Goal: Task Accomplishment & Management: Use online tool/utility

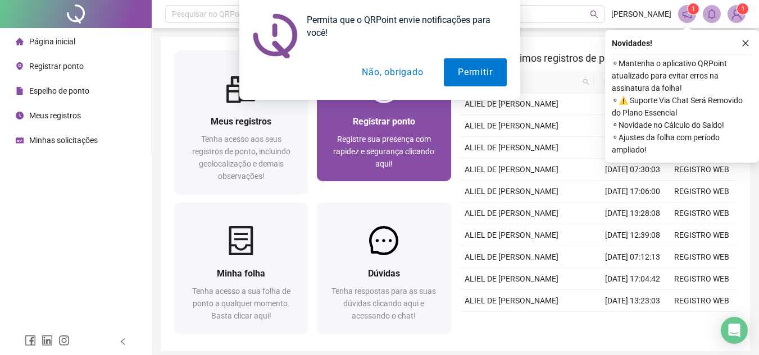
click at [377, 167] on span "Registre sua presença com rapidez e segurança clicando aqui!" at bounding box center [383, 152] width 101 height 34
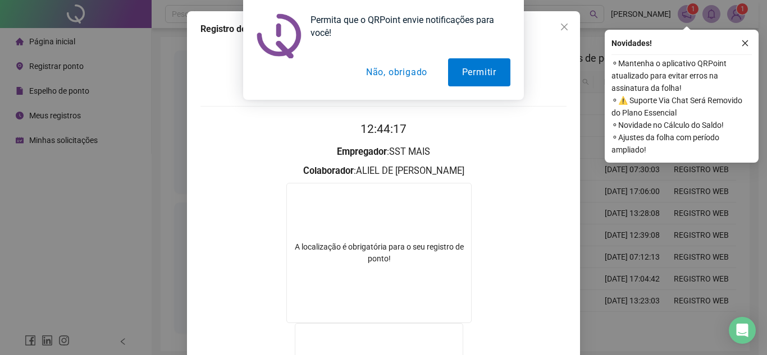
click at [382, 84] on button "Não, obrigado" at bounding box center [396, 72] width 89 height 28
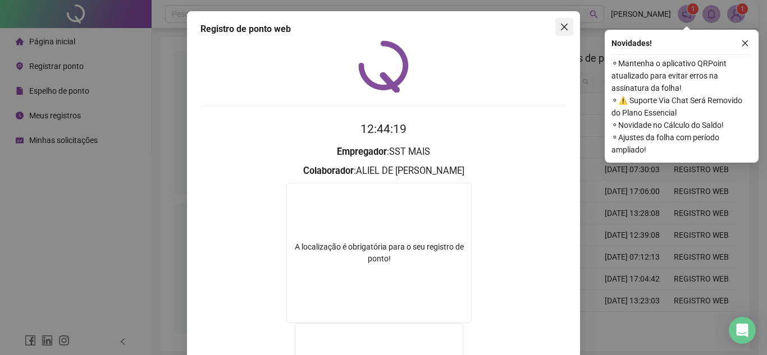
click at [568, 31] on span "Close" at bounding box center [564, 26] width 18 height 9
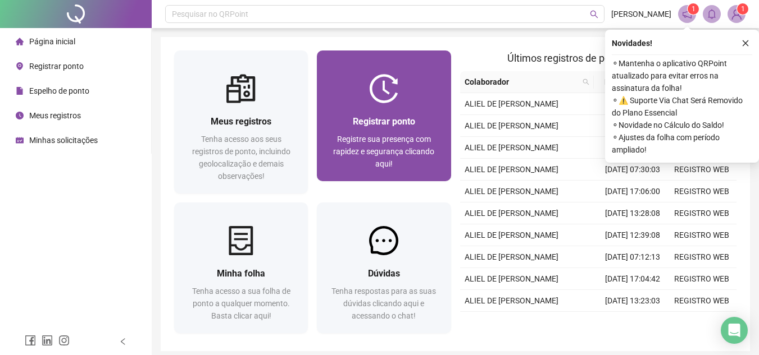
click at [390, 116] on span "Registrar ponto" at bounding box center [384, 121] width 62 height 11
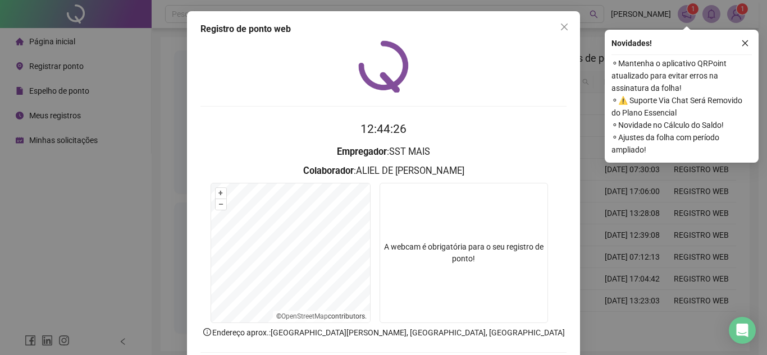
scroll to position [58, 0]
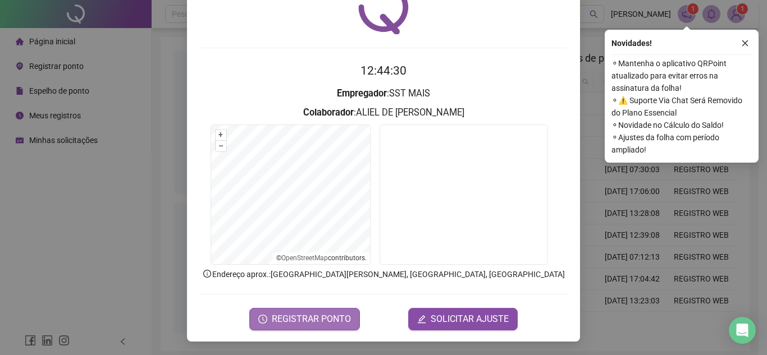
click at [336, 318] on span "REGISTRAR PONTO" at bounding box center [311, 319] width 79 height 13
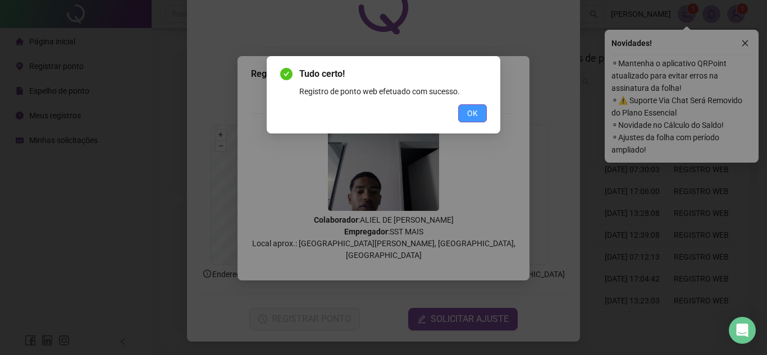
click at [465, 111] on button "OK" at bounding box center [472, 113] width 29 height 18
